Goal: Task Accomplishment & Management: Manage account settings

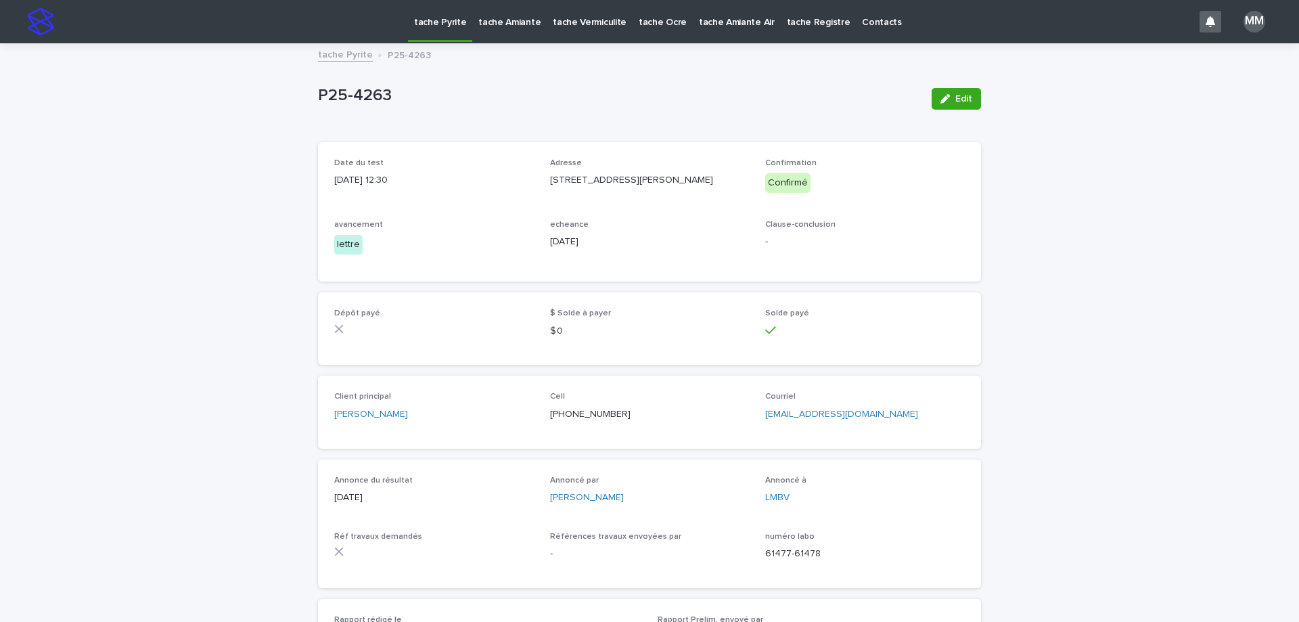
click at [355, 51] on link "tache Pyrite" at bounding box center [345, 54] width 55 height 16
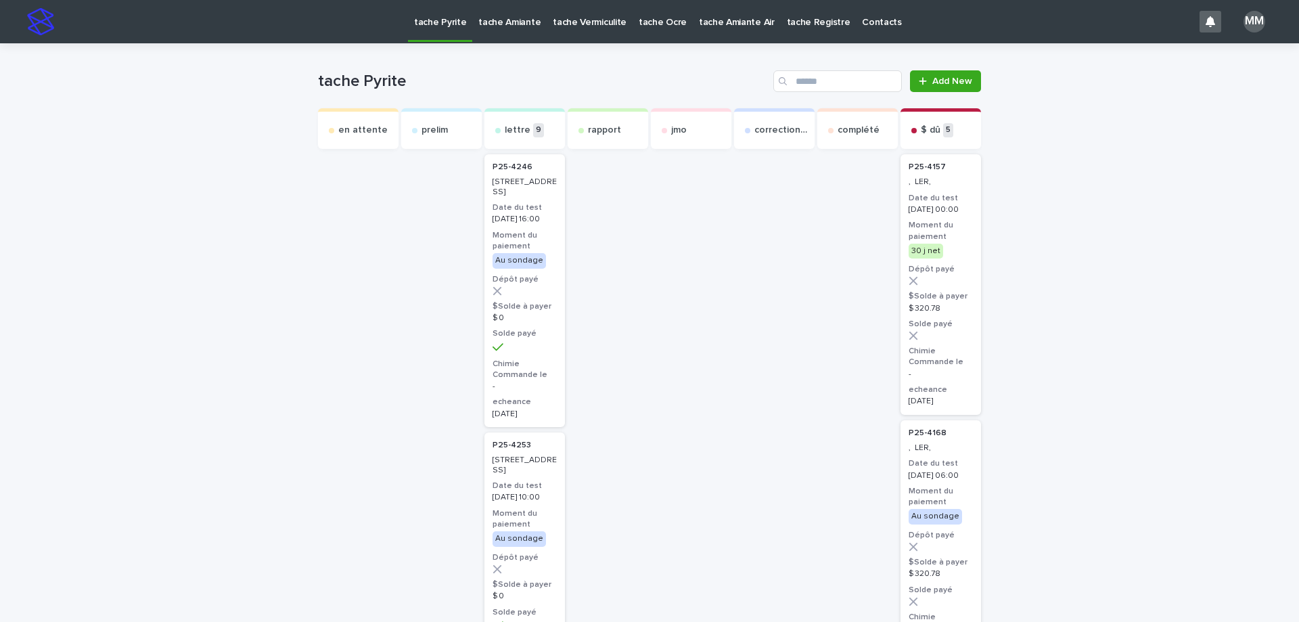
click at [507, 22] on p "tache Amiante" at bounding box center [509, 14] width 62 height 28
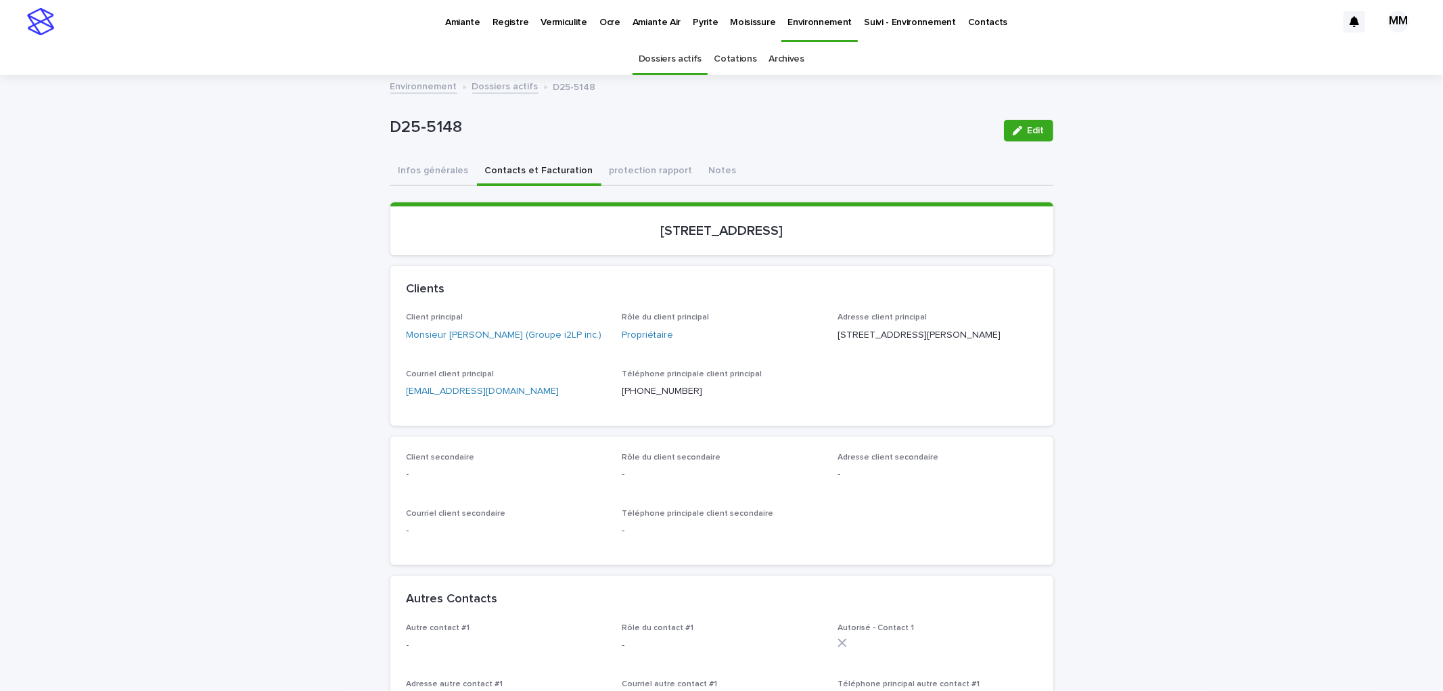
click at [404, 87] on link "Environnement" at bounding box center [423, 86] width 67 height 16
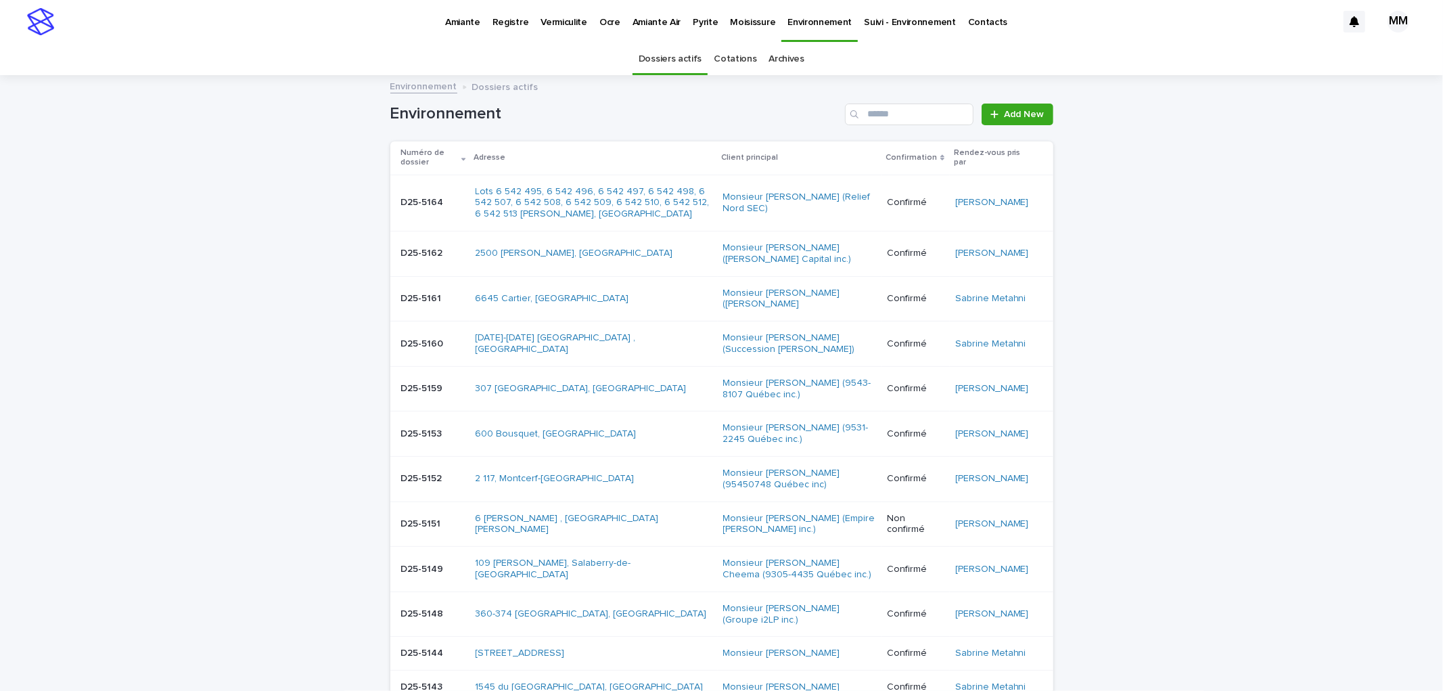
click at [702, 14] on p "Pyrite" at bounding box center [705, 14] width 25 height 28
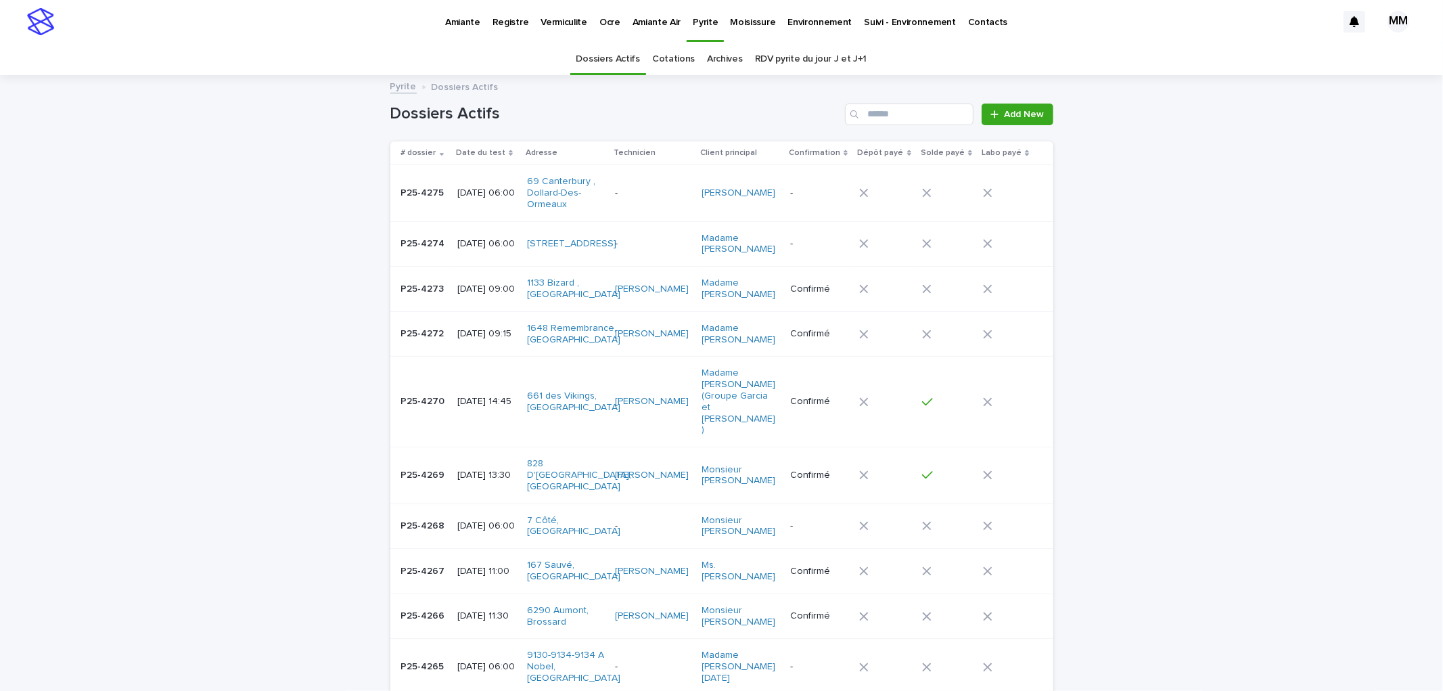
click at [819, 15] on p "Environnement" at bounding box center [820, 14] width 64 height 28
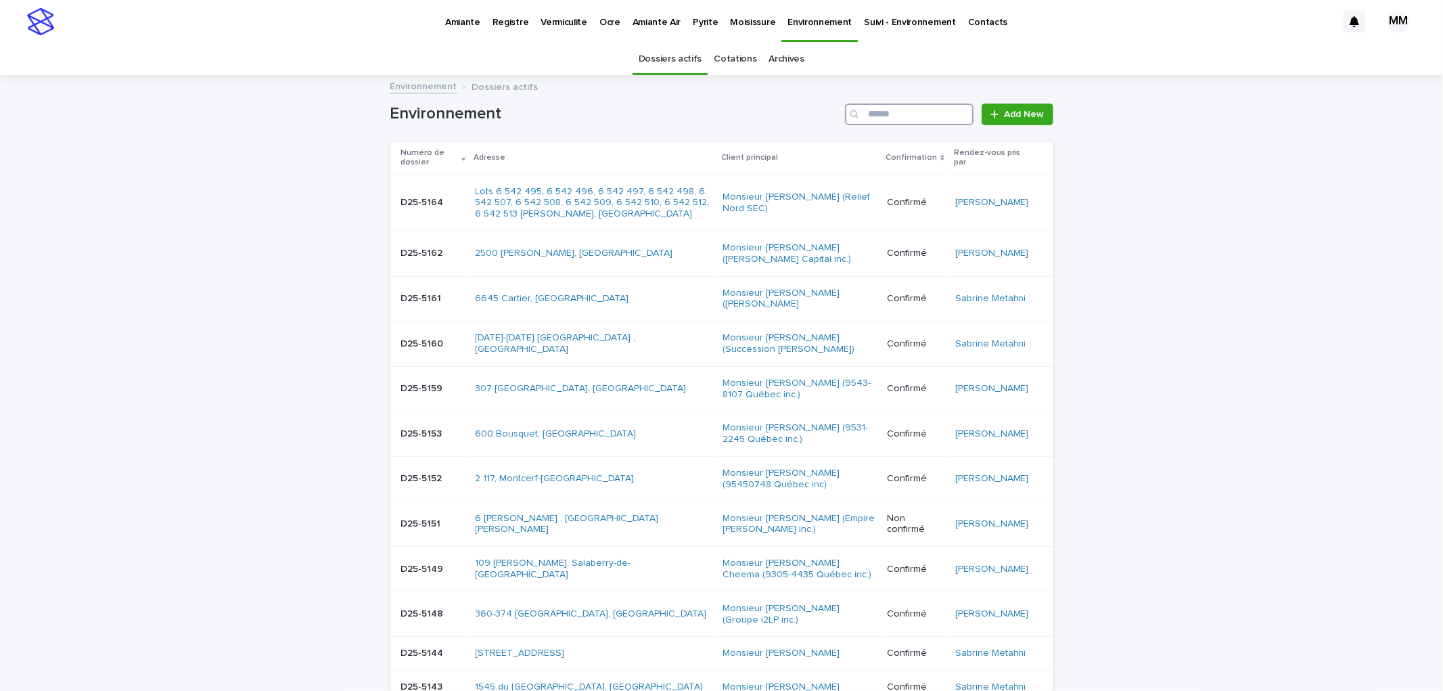
click at [898, 109] on input "Search" at bounding box center [909, 115] width 129 height 22
click at [862, 111] on input "Search" at bounding box center [909, 115] width 129 height 22
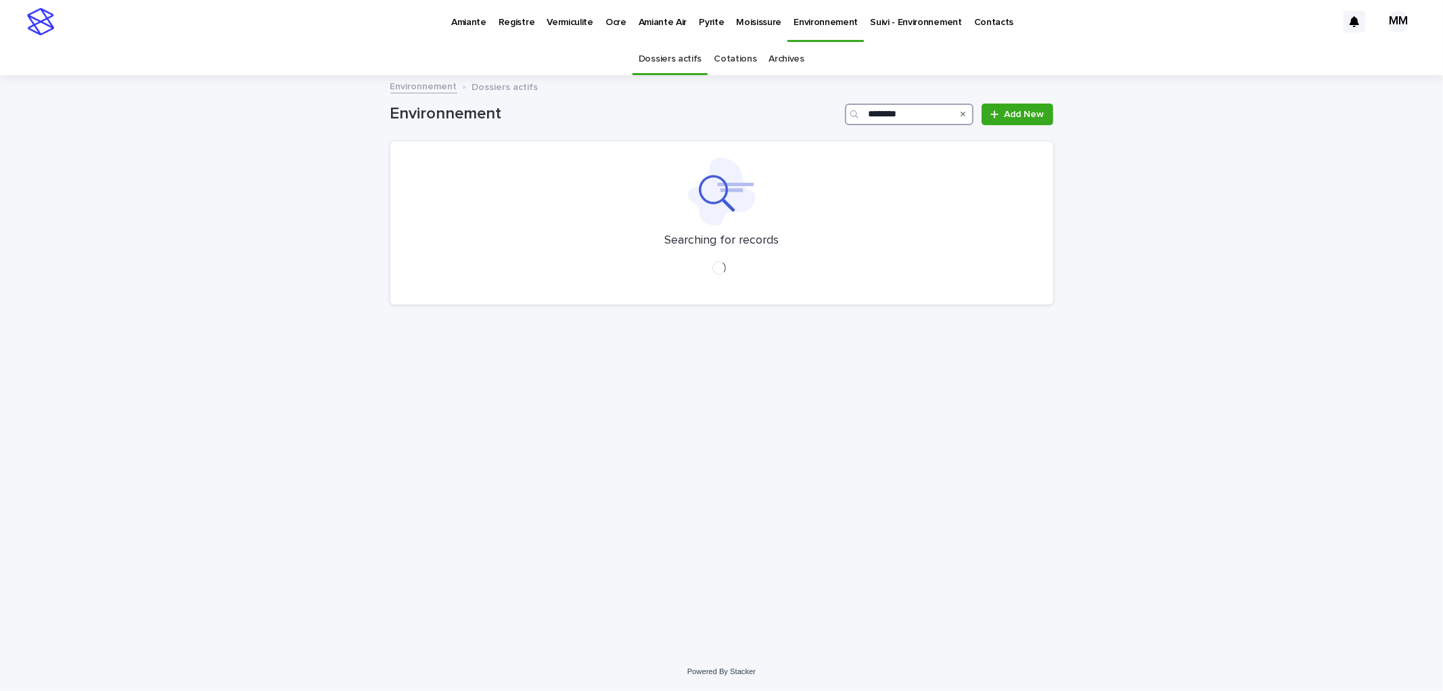
type input "********"
click at [721, 64] on link "Cotations" at bounding box center [735, 59] width 43 height 32
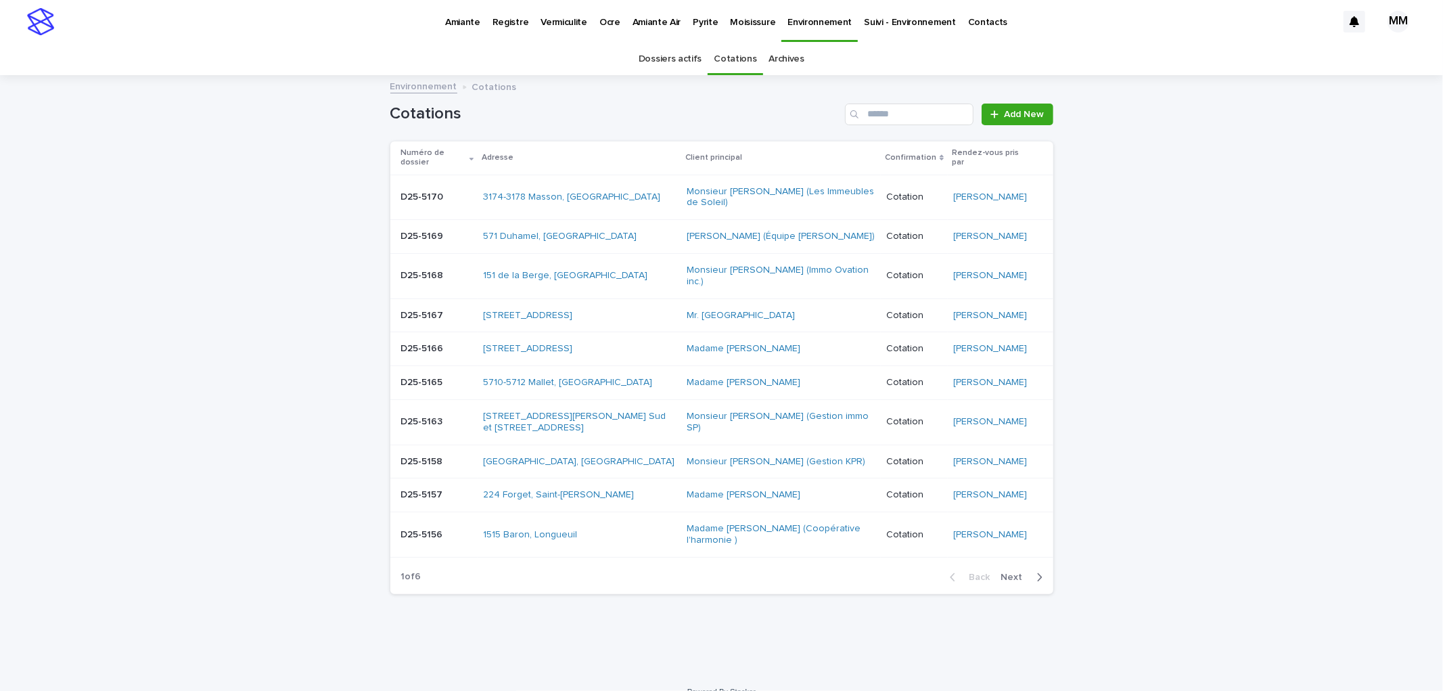
click at [898, 127] on div "Cotations Add New" at bounding box center [721, 108] width 663 height 65
click at [899, 114] on input "Search" at bounding box center [909, 115] width 129 height 22
type input "********"
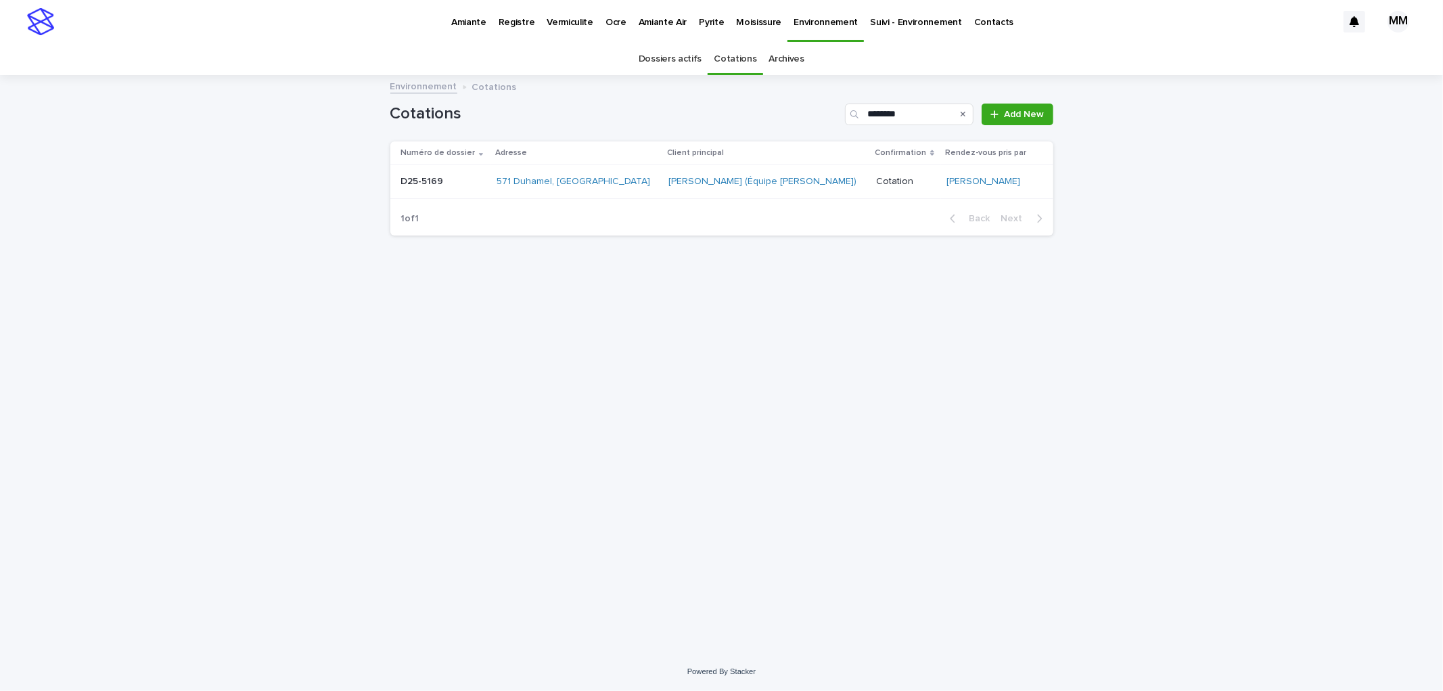
click at [460, 181] on p at bounding box center [443, 182] width 85 height 12
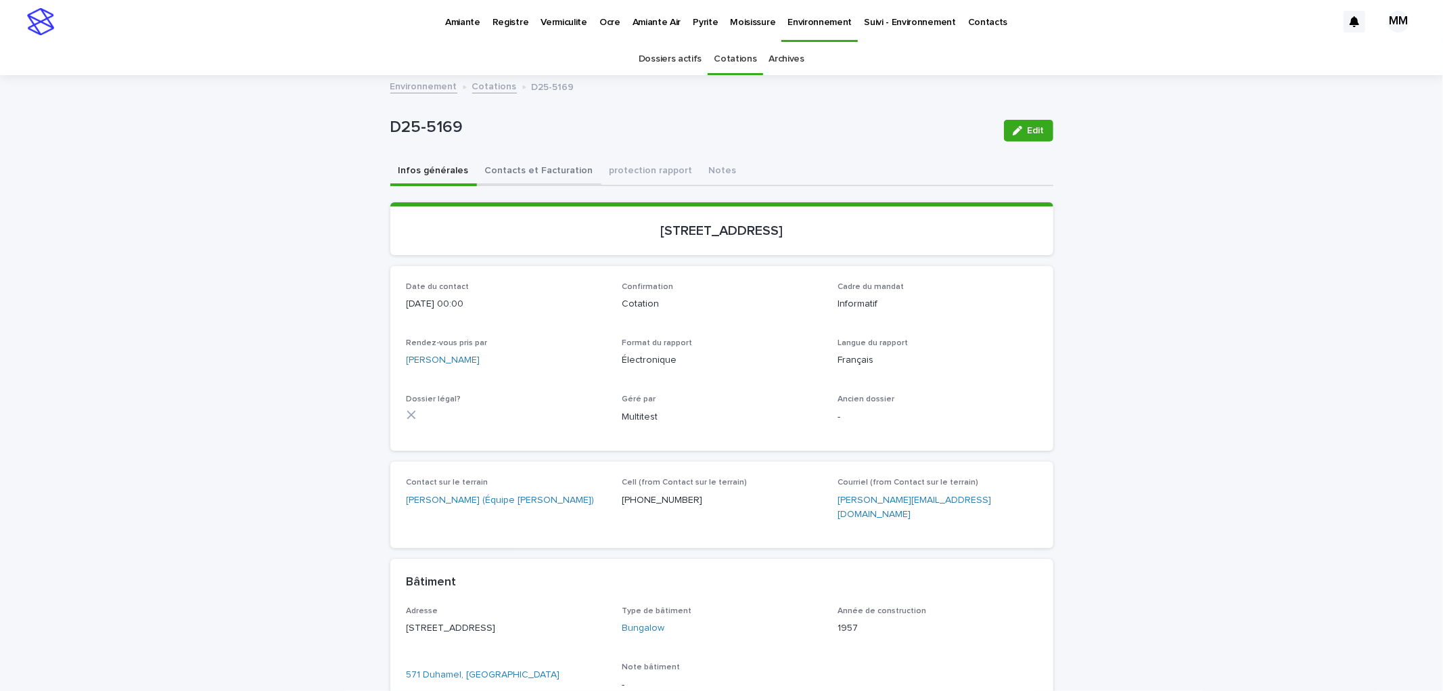
drag, startPoint x: 539, startPoint y: 156, endPoint x: 548, endPoint y: 179, distance: 24.0
click at [540, 156] on div "D25-5169 Edit" at bounding box center [721, 131] width 663 height 54
click at [548, 181] on button "Contacts et Facturation" at bounding box center [539, 172] width 124 height 28
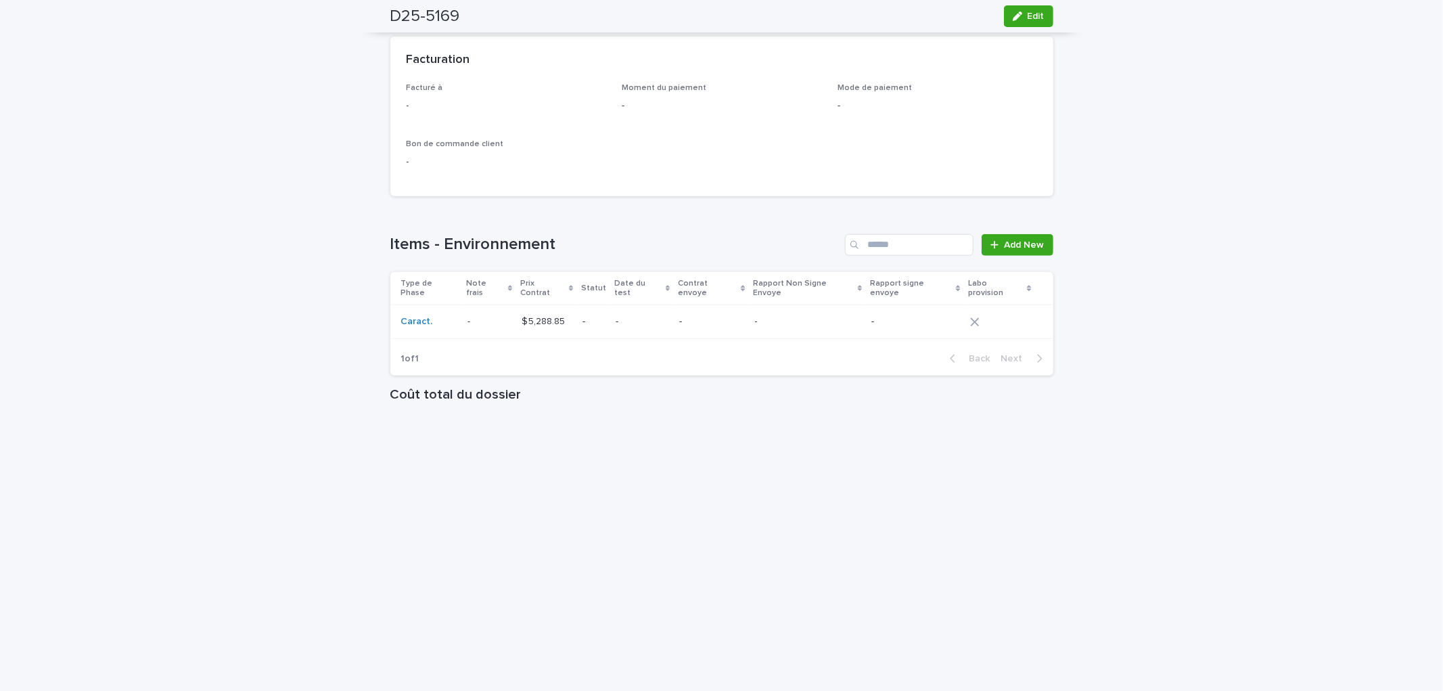
scroll to position [1004, 0]
click at [761, 310] on div "-" at bounding box center [808, 321] width 106 height 22
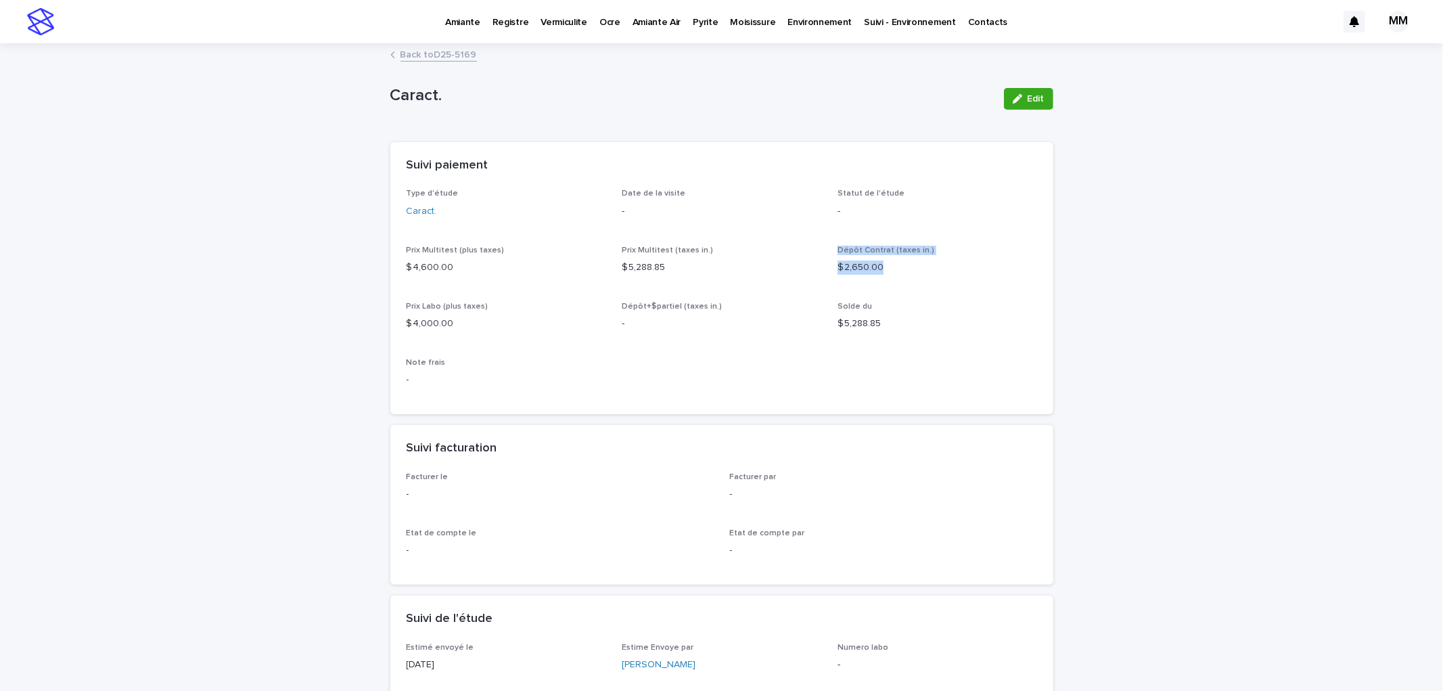
drag, startPoint x: 895, startPoint y: 257, endPoint x: 821, endPoint y: 271, distance: 75.6
click at [821, 271] on div "Type d'étude Caract. Date de la visite - Statut de l'étude - Prix Multitest (pl…" at bounding box center [722, 293] width 631 height 209
click at [903, 281] on div "Dépôt Contrat (taxes in.) $ 2,650.00" at bounding box center [938, 266] width 200 height 40
click at [1028, 102] on span "Edit" at bounding box center [1036, 98] width 17 height 9
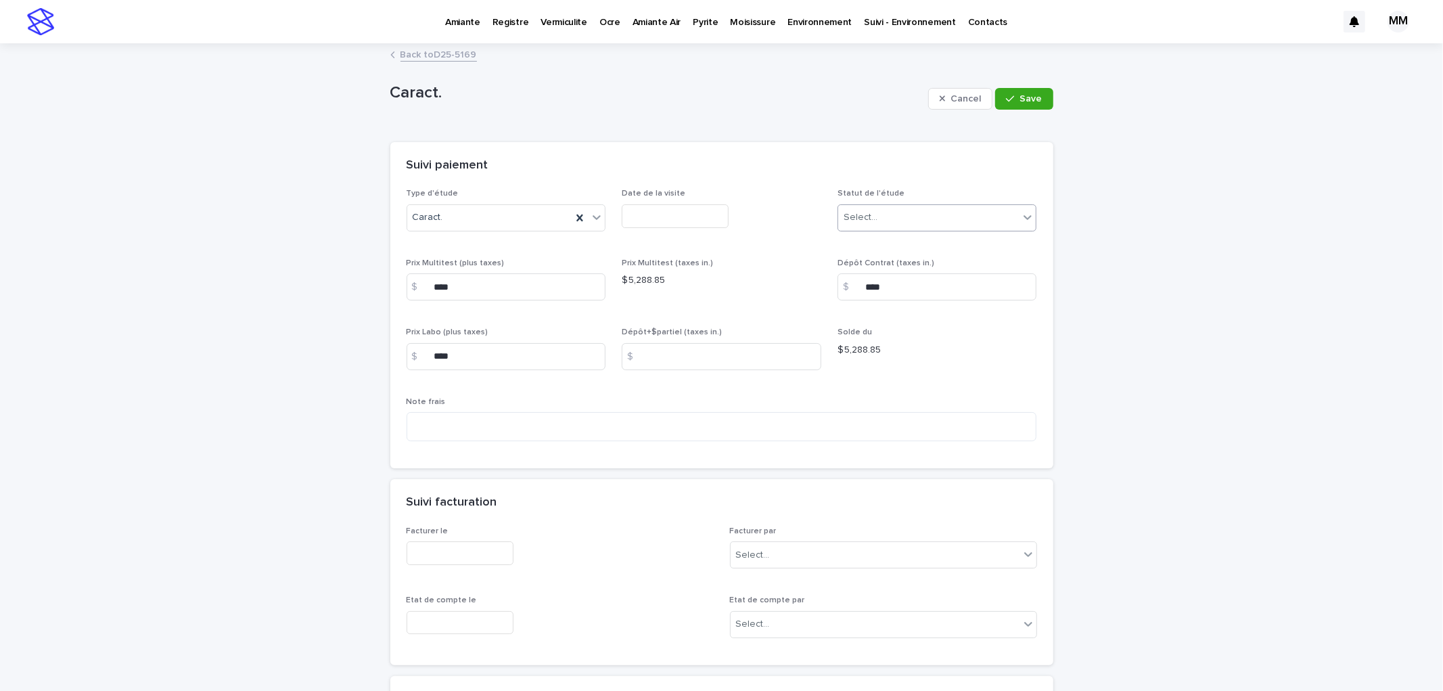
drag, startPoint x: 912, startPoint y: 217, endPoint x: 913, endPoint y: 225, distance: 8.2
click at [913, 217] on div "Select..." at bounding box center [928, 217] width 181 height 22
click at [890, 245] on div "En cotation" at bounding box center [932, 244] width 198 height 24
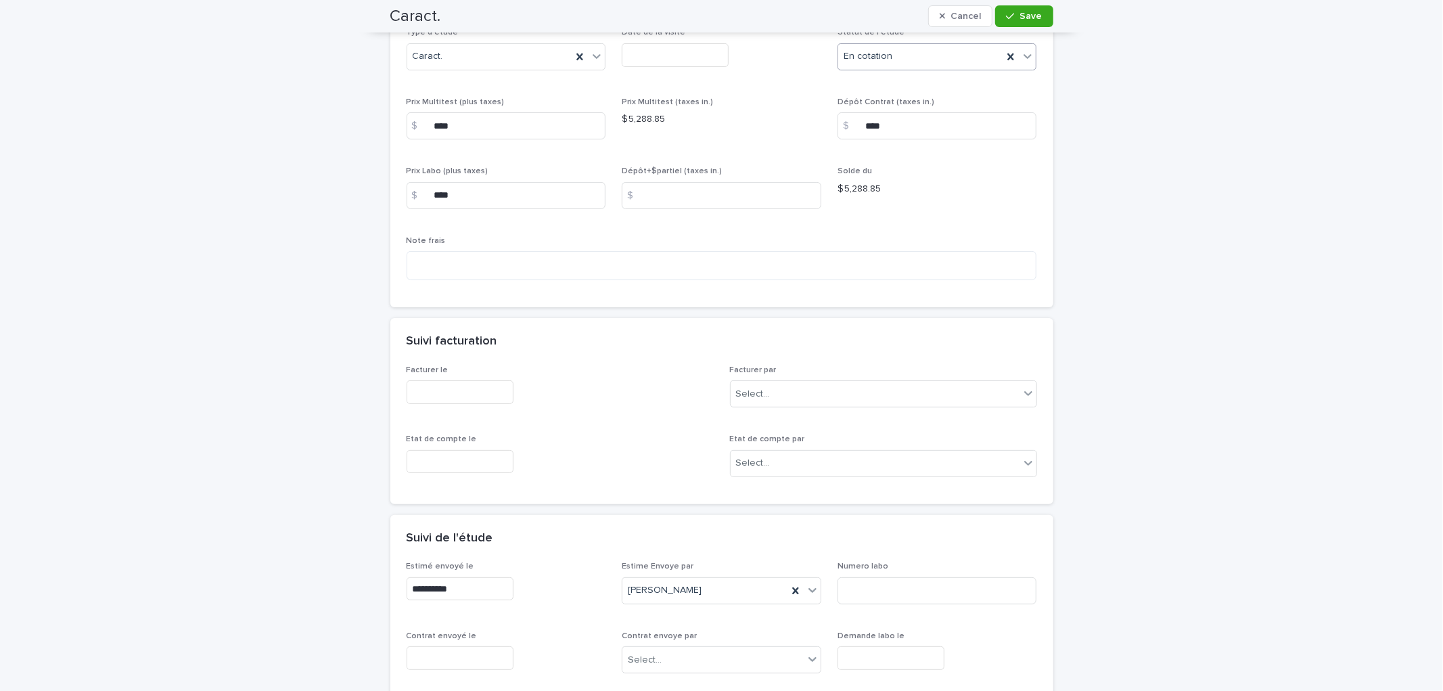
scroll to position [75, 0]
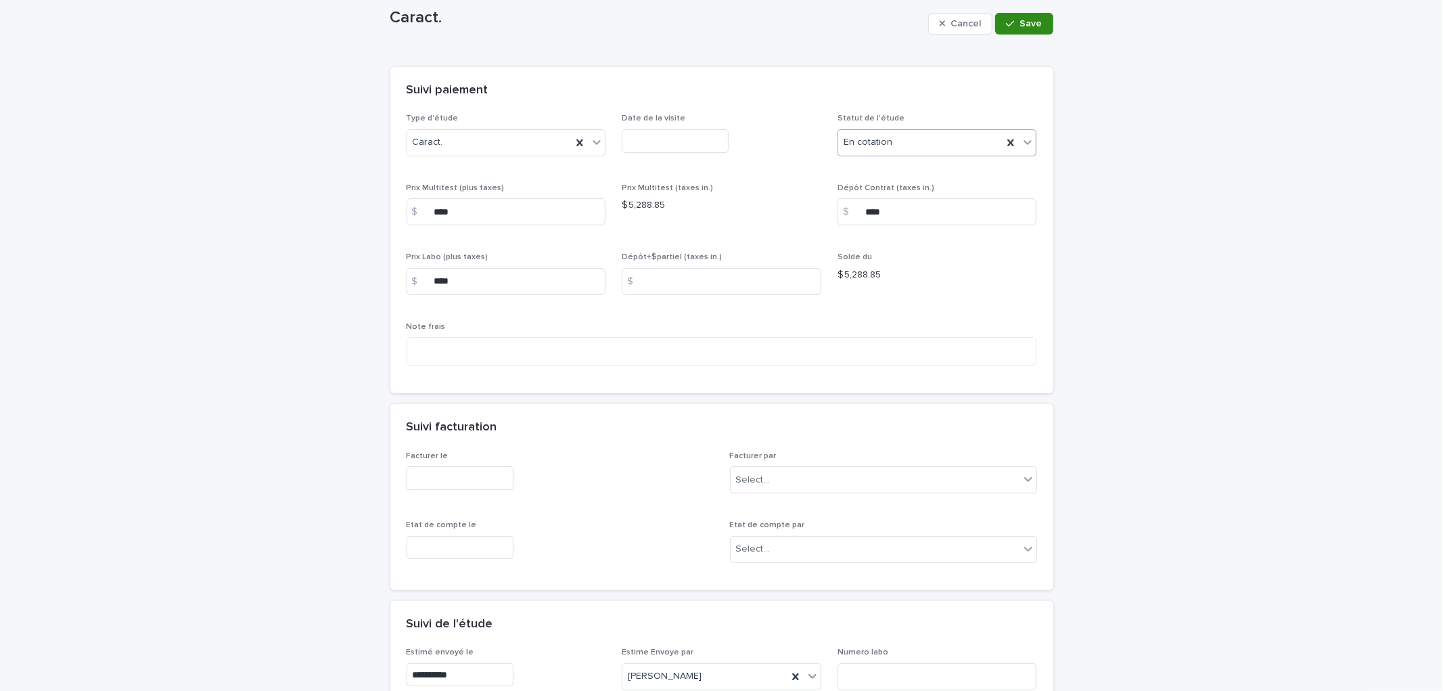
click at [1027, 28] on button "Save" at bounding box center [1024, 24] width 58 height 22
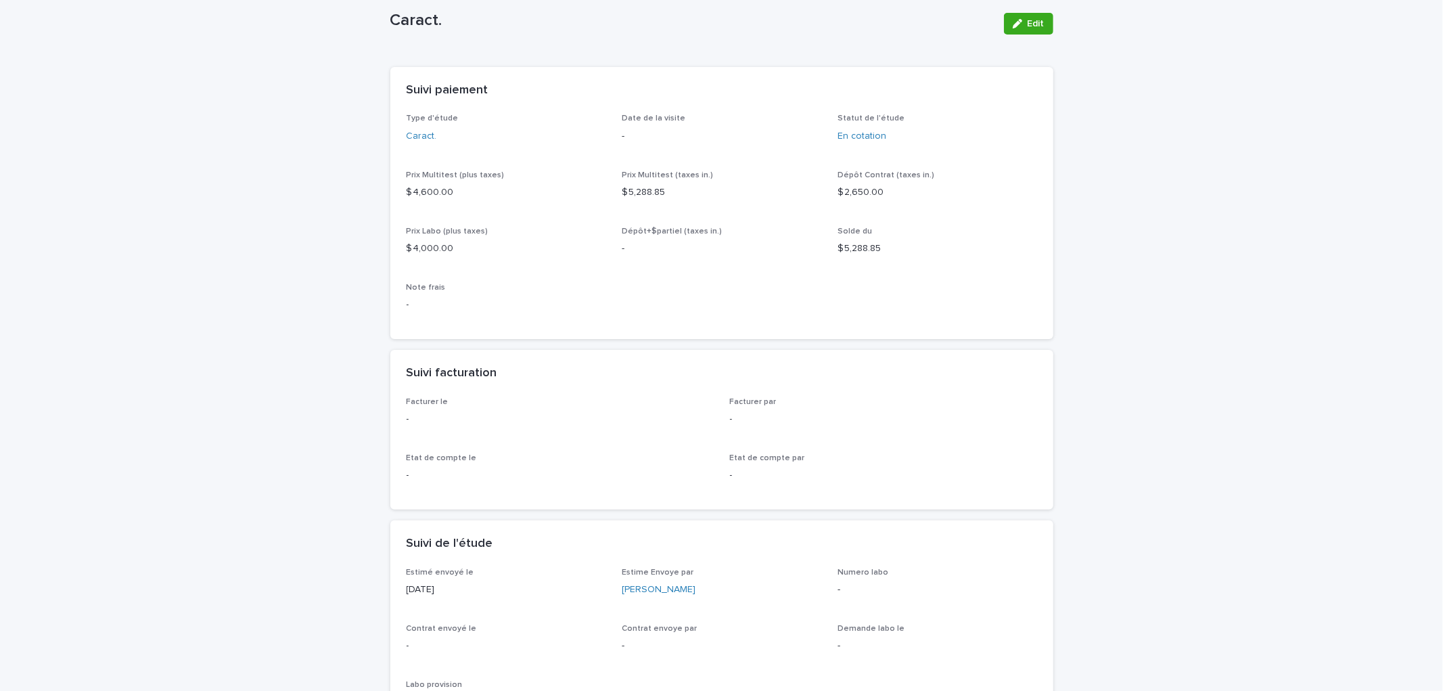
scroll to position [7, 0]
